Goal: Transaction & Acquisition: Purchase product/service

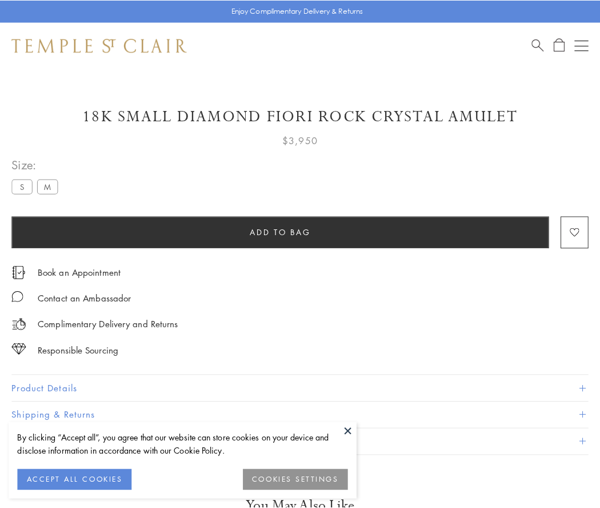
scroll to position [58, 0]
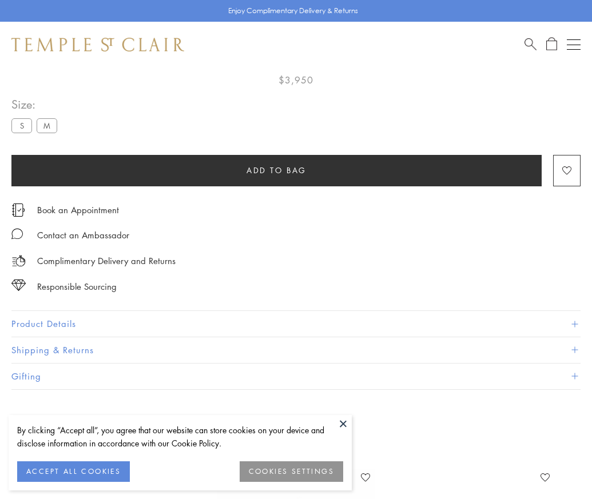
click at [276, 170] on span "Add to bag" at bounding box center [276, 170] width 60 height 13
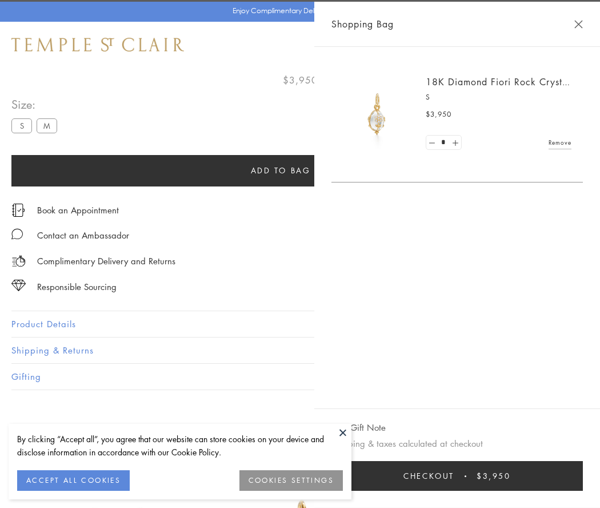
click at [460, 476] on button "Checkout $3,950" at bounding box center [458, 476] width 252 height 30
